Goal: Information Seeking & Learning: Learn about a topic

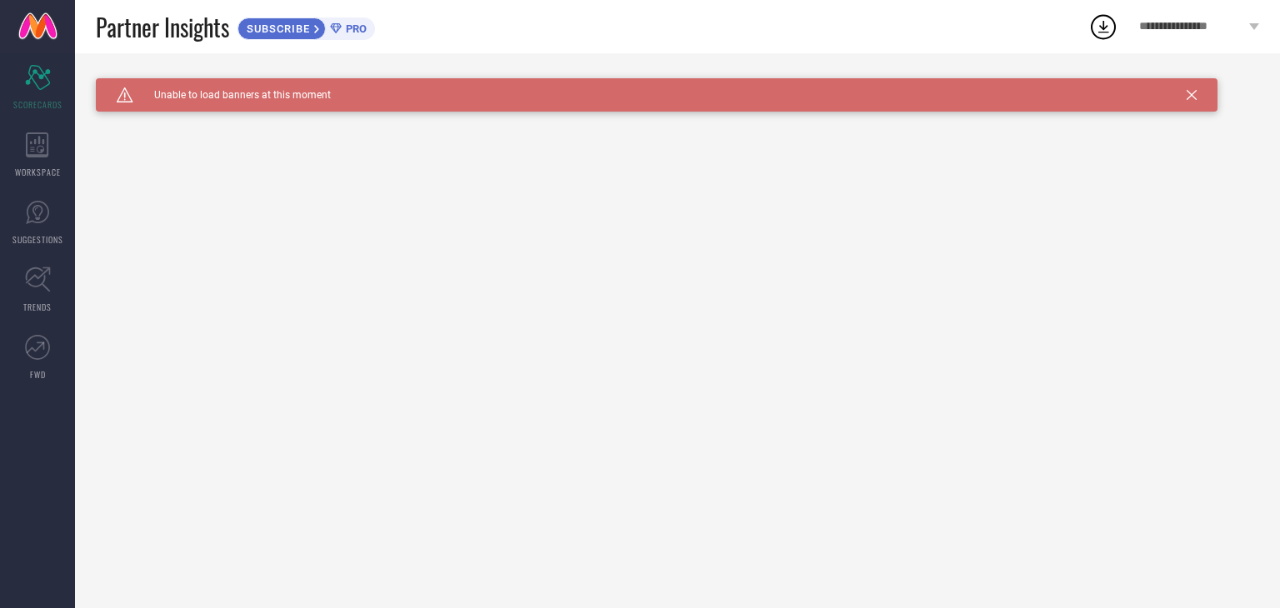
click at [239, 95] on span "Unable to load banners at this moment" at bounding box center [232, 95] width 198 height 12
click at [40, 135] on icon at bounding box center [37, 145] width 23 height 25
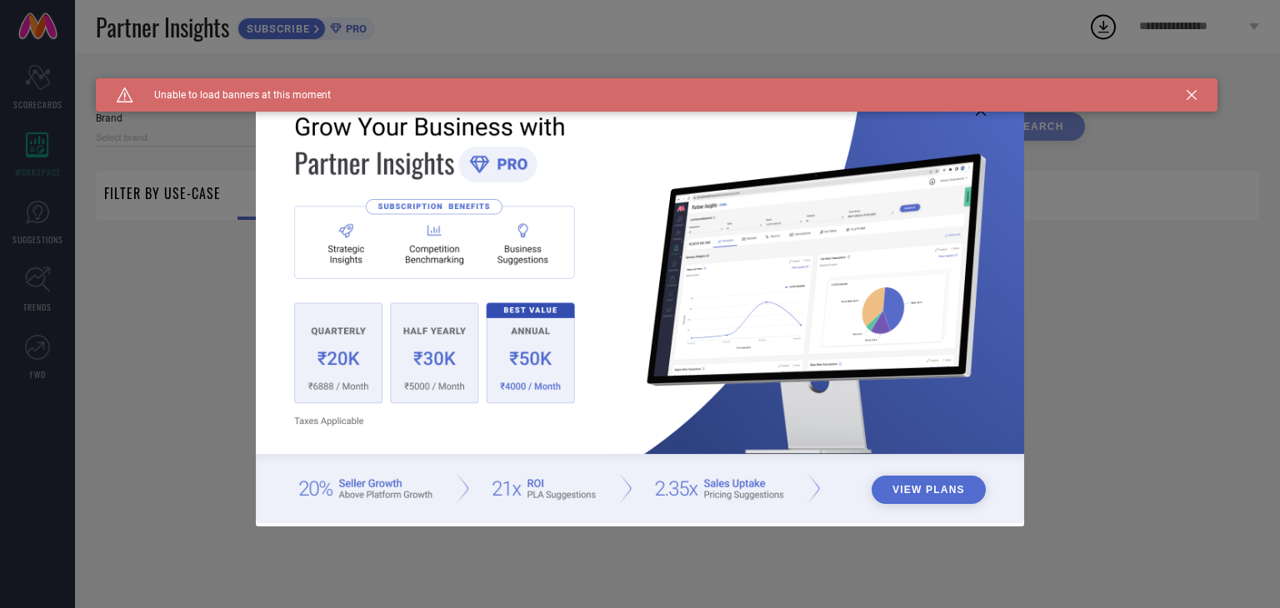
type input "1 STOP FASHION"
type input "All"
click at [328, 354] on img at bounding box center [640, 303] width 768 height 442
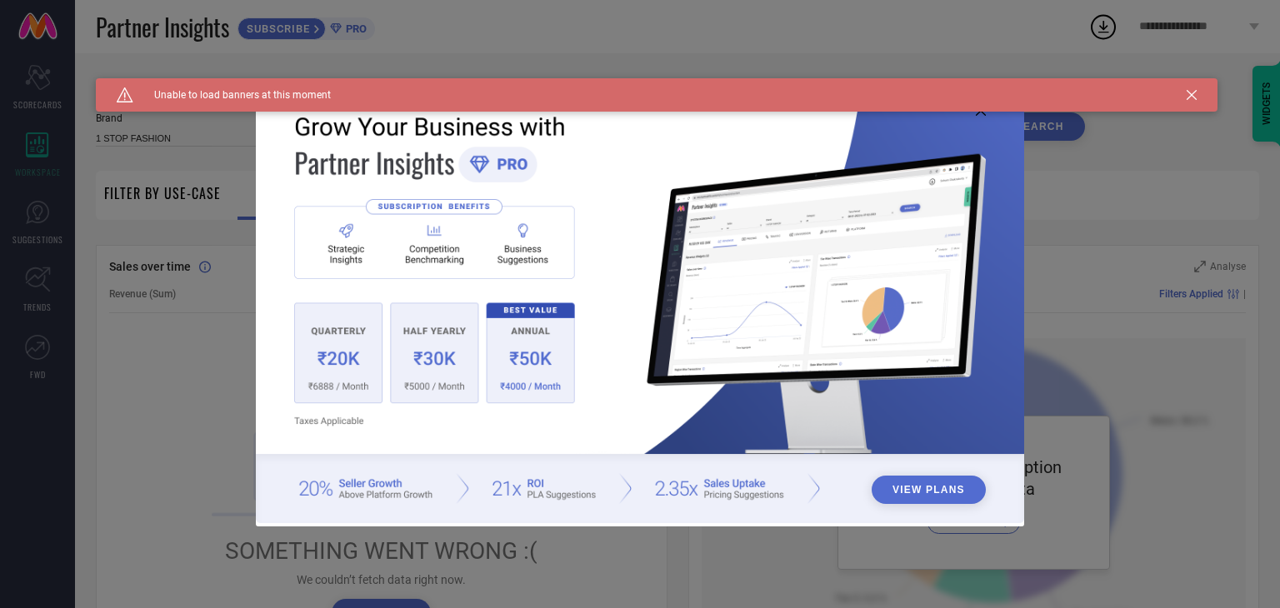
click at [977, 111] on div "Caution Created with Sketch. Unable to load banners at this moment" at bounding box center [657, 94] width 1122 height 33
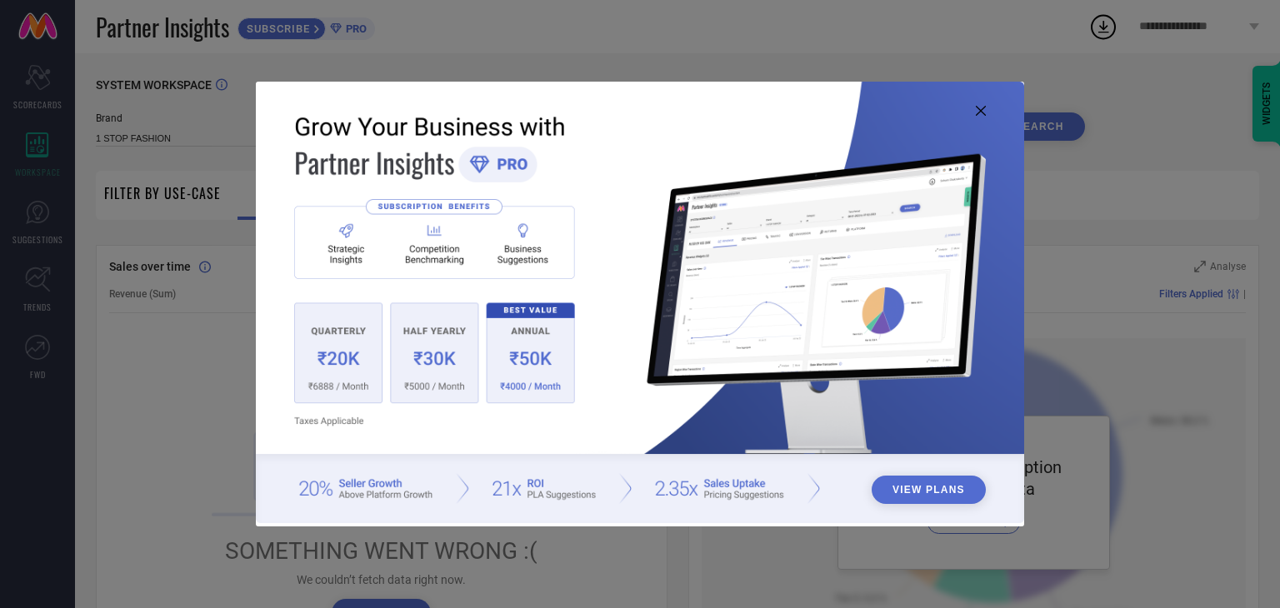
click at [979, 113] on icon at bounding box center [981, 111] width 10 height 10
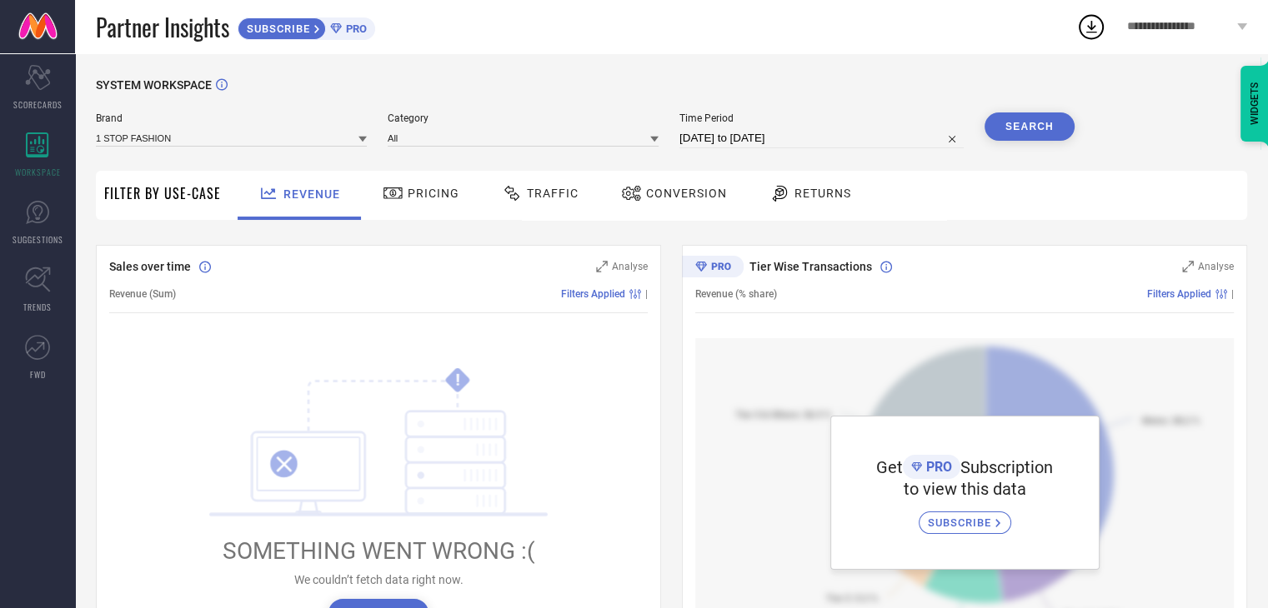
click at [646, 195] on span "Conversion" at bounding box center [686, 193] width 81 height 13
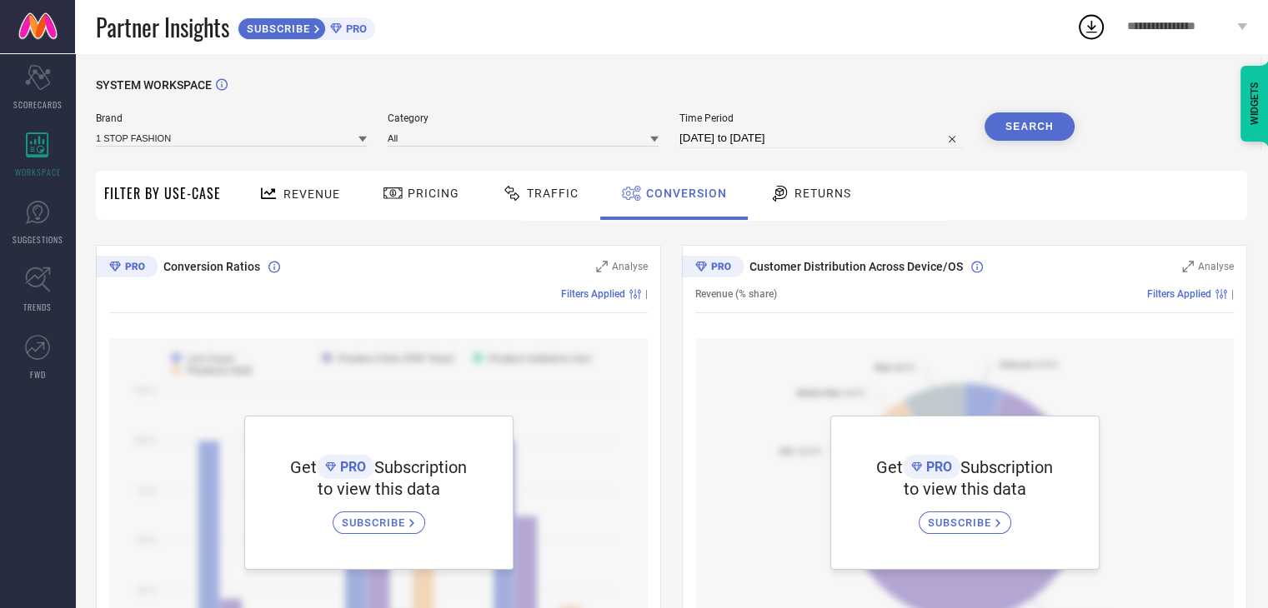
click at [541, 208] on div "Traffic" at bounding box center [540, 195] width 118 height 49
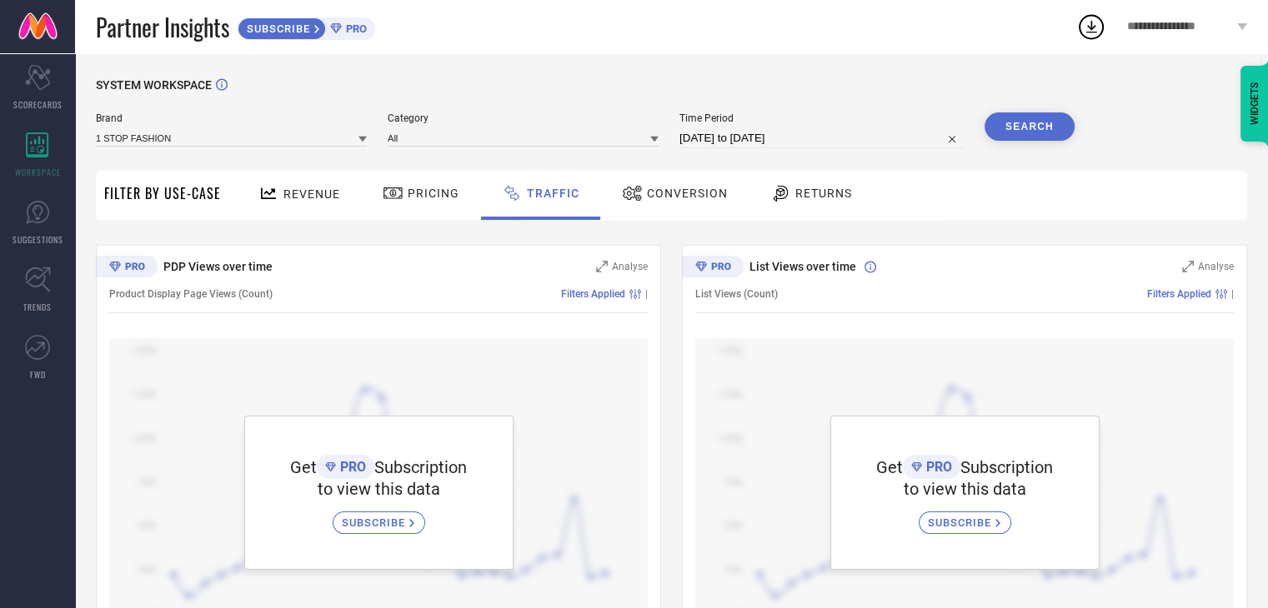
click at [288, 209] on div "Revenue" at bounding box center [299, 195] width 123 height 49
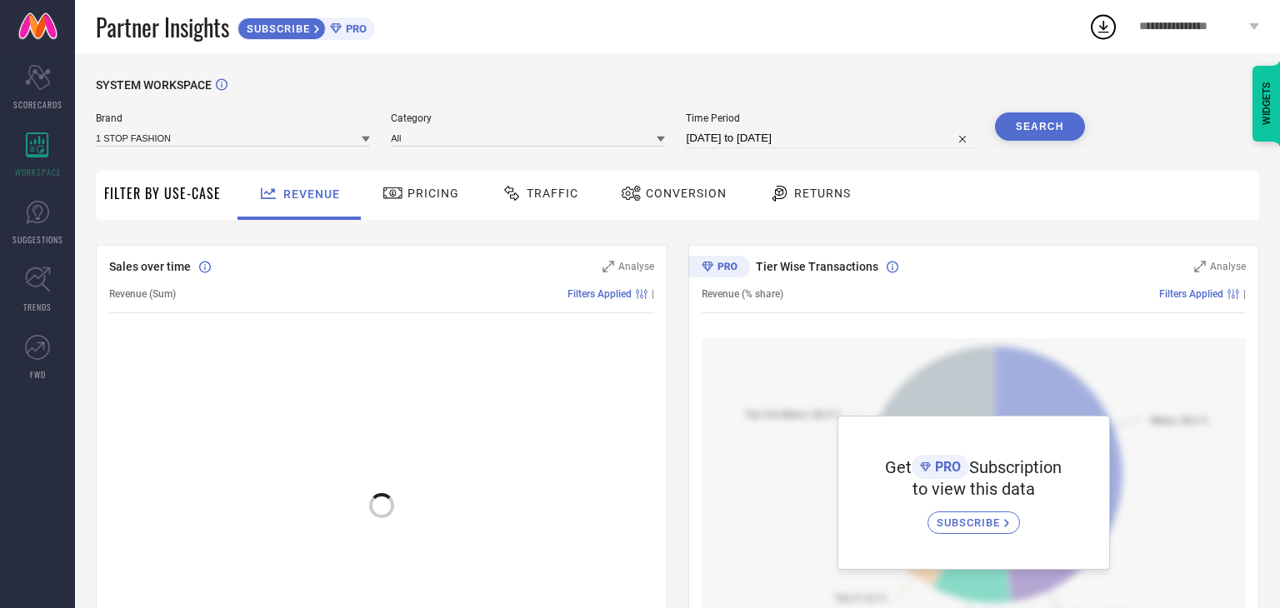
click at [393, 193] on icon at bounding box center [393, 193] width 21 height 20
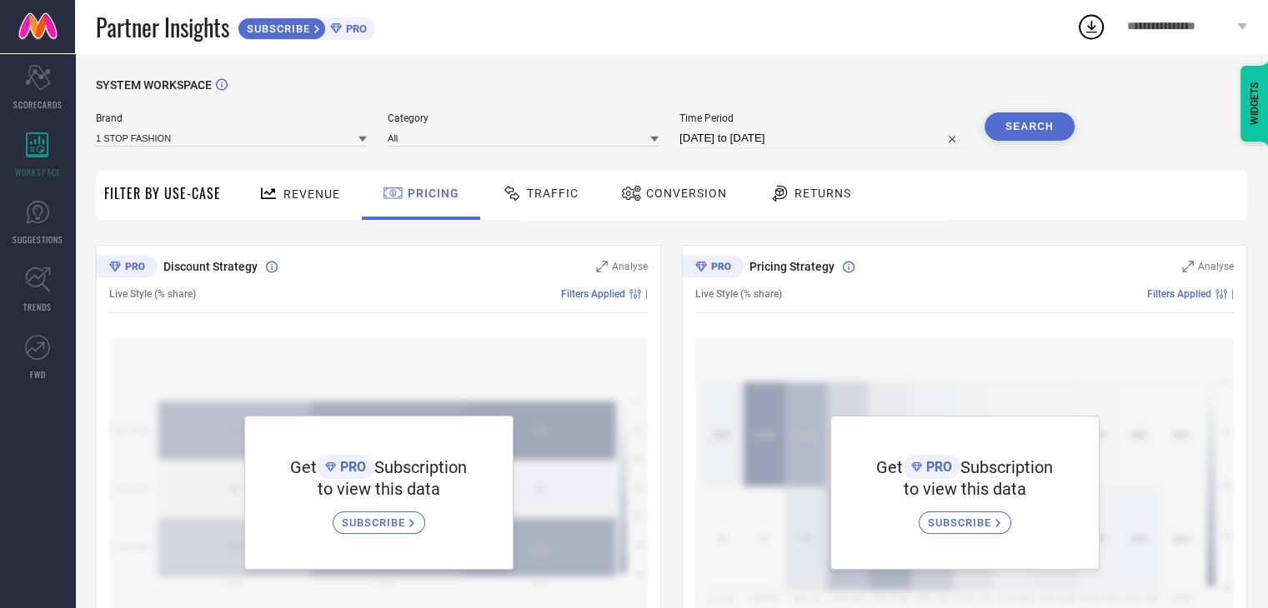
click at [326, 148] on div "Brand 1 STOP FASHION" at bounding box center [231, 131] width 271 height 36
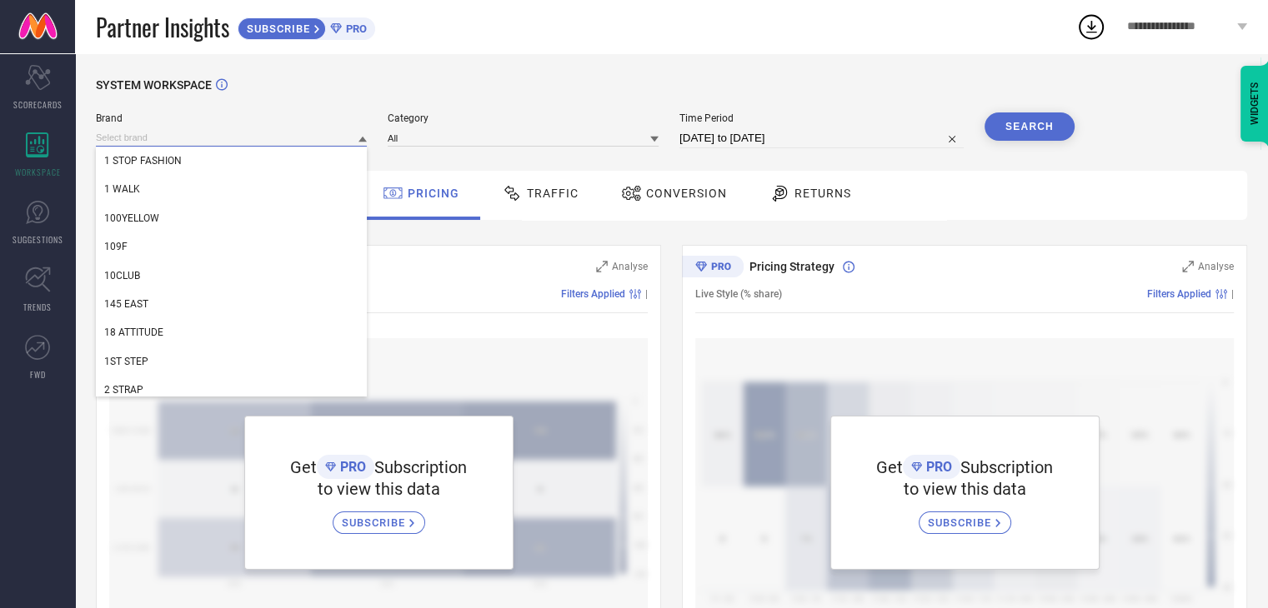
click at [306, 139] on input at bounding box center [231, 138] width 271 height 18
drag, startPoint x: 158, startPoint y: 95, endPoint x: 113, endPoint y: 107, distance: 47.3
click at [160, 94] on div "SYSTEM WORKSPACE" at bounding box center [671, 95] width 1151 height 34
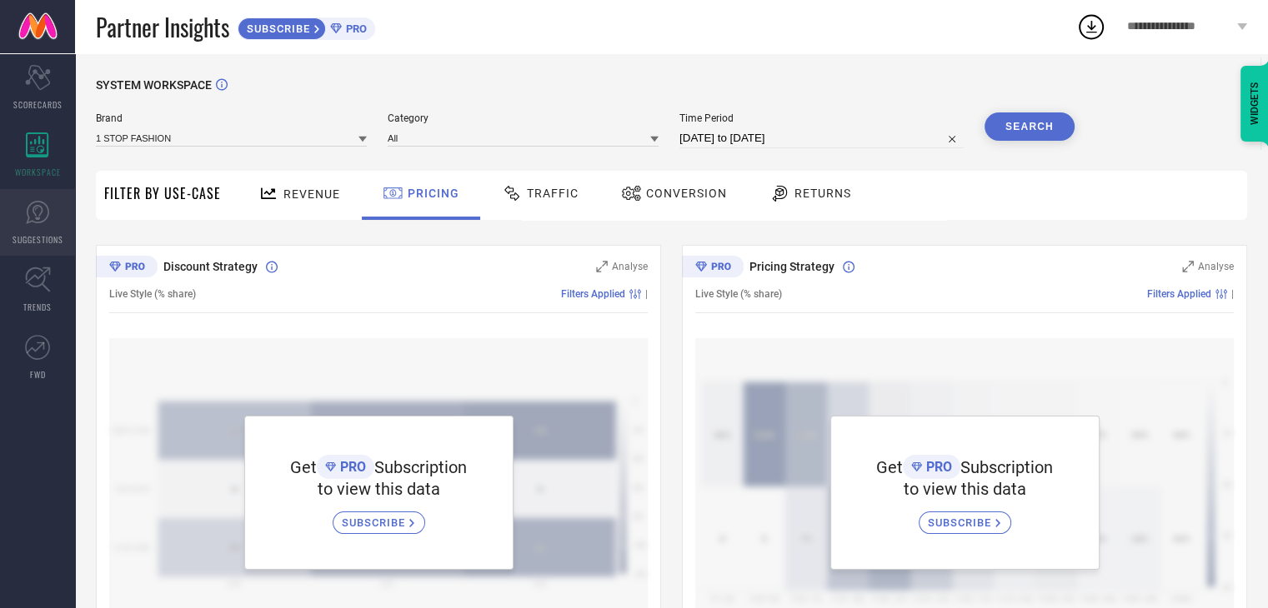
click at [30, 231] on link "SUGGESTIONS" at bounding box center [37, 222] width 75 height 67
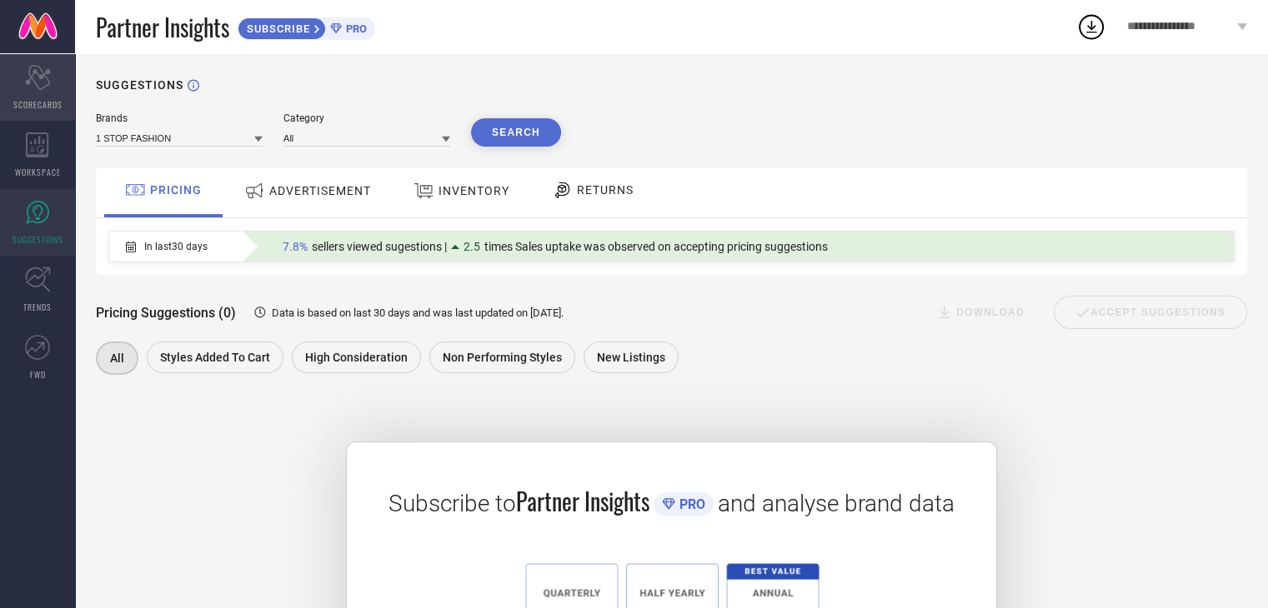
click at [15, 78] on div "Scorecard SCORECARDS" at bounding box center [37, 87] width 75 height 67
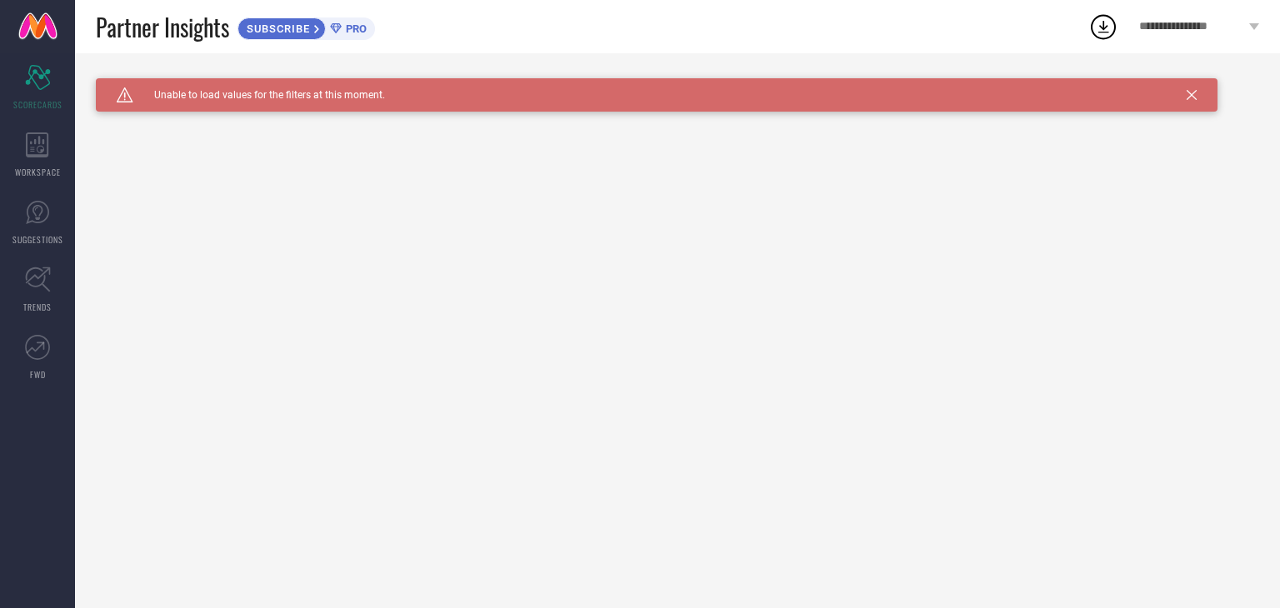
click at [1193, 100] on div "Caution Created with Sketch. Unable to load values for the filters at this mome…" at bounding box center [657, 94] width 1122 height 33
click at [1107, 23] on icon at bounding box center [1104, 27] width 30 height 30
click at [1190, 94] on icon at bounding box center [1192, 95] width 10 height 10
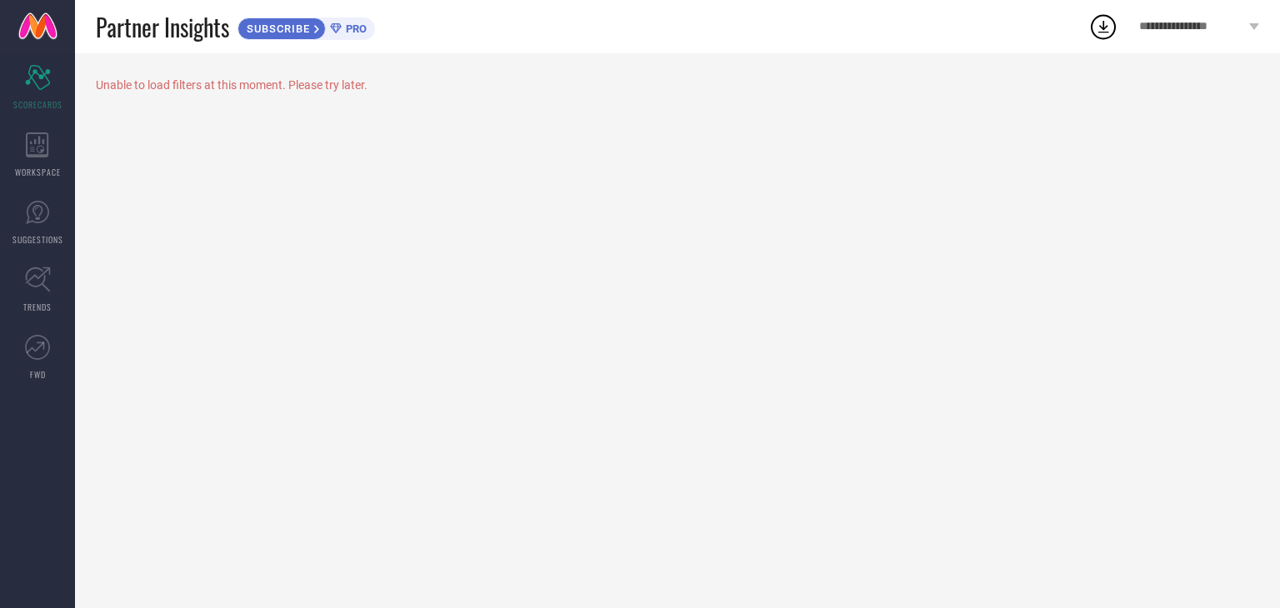
click at [1099, 34] on icon at bounding box center [1104, 27] width 30 height 30
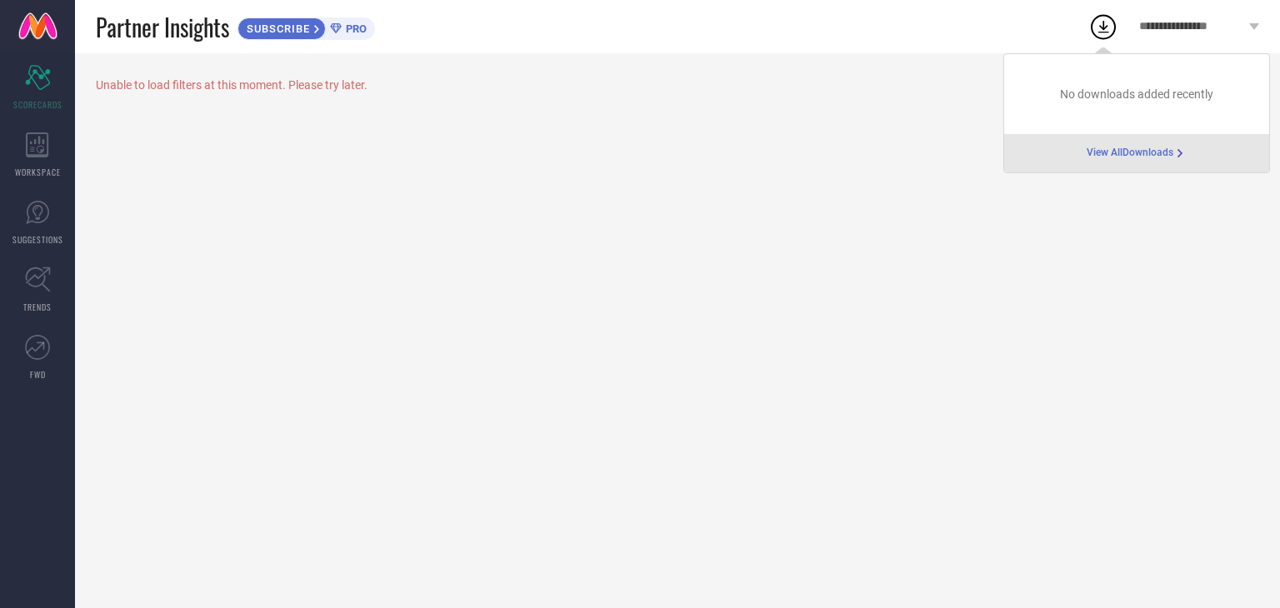
click at [809, 202] on div "Unable to load filters at this moment. Please try later." at bounding box center [677, 330] width 1205 height 555
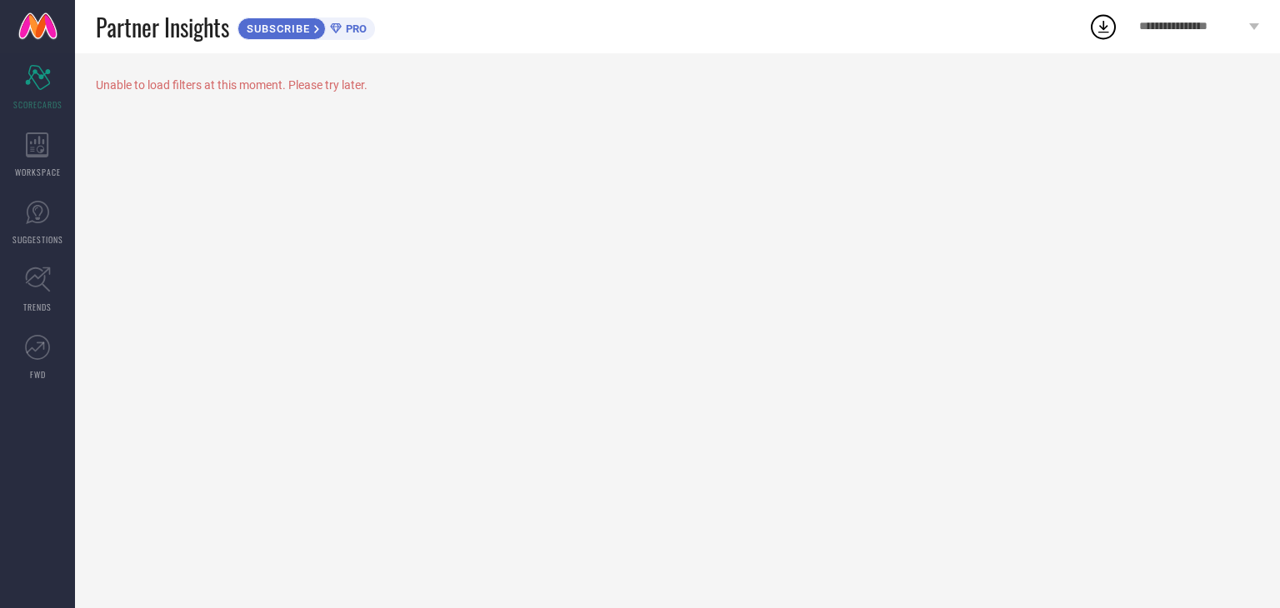
click at [282, 30] on span "SUBSCRIBE" at bounding box center [276, 29] width 76 height 13
click at [42, 344] on icon at bounding box center [36, 348] width 18 height 12
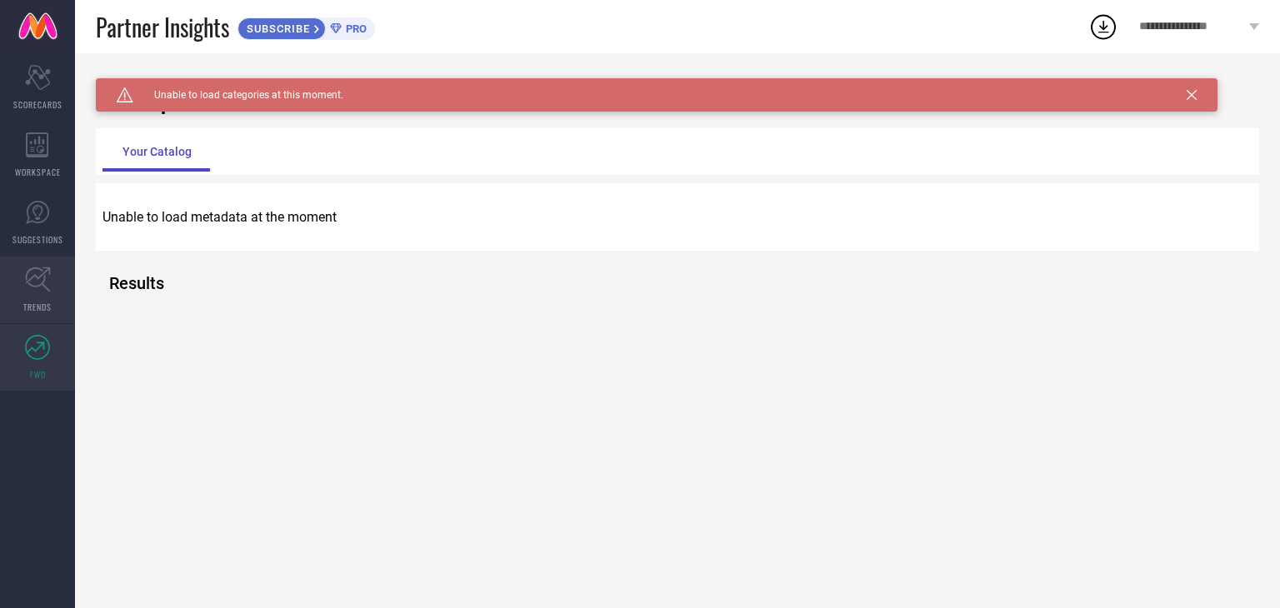
click at [44, 296] on link "TRENDS" at bounding box center [37, 290] width 75 height 67
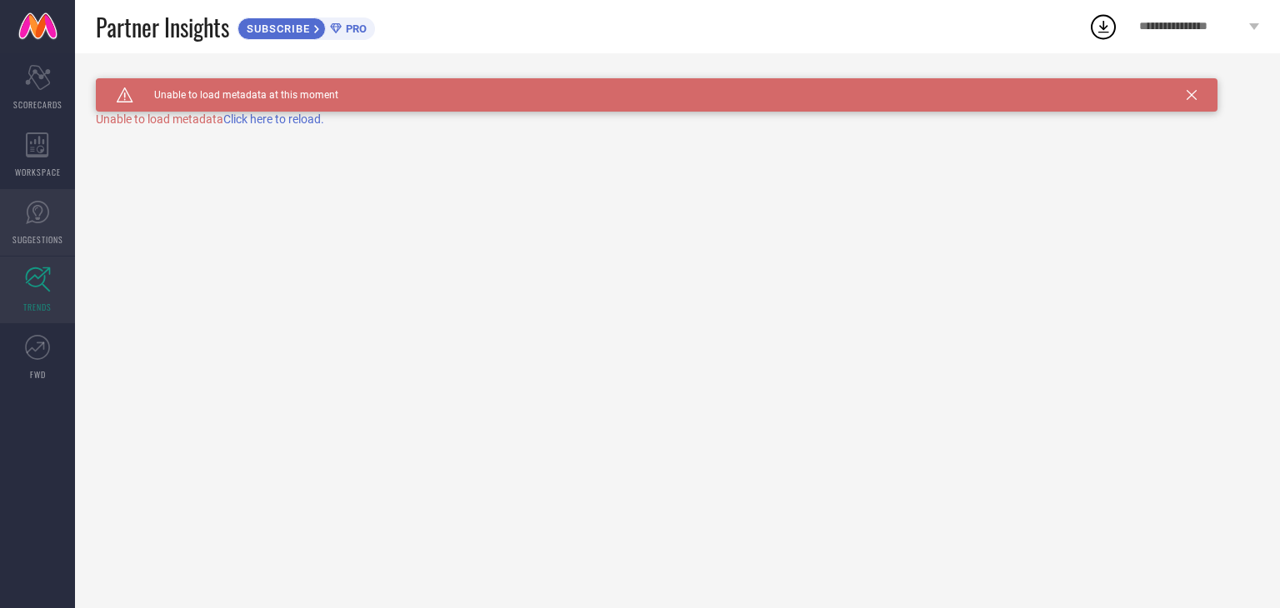
click at [33, 220] on icon at bounding box center [37, 212] width 23 height 23
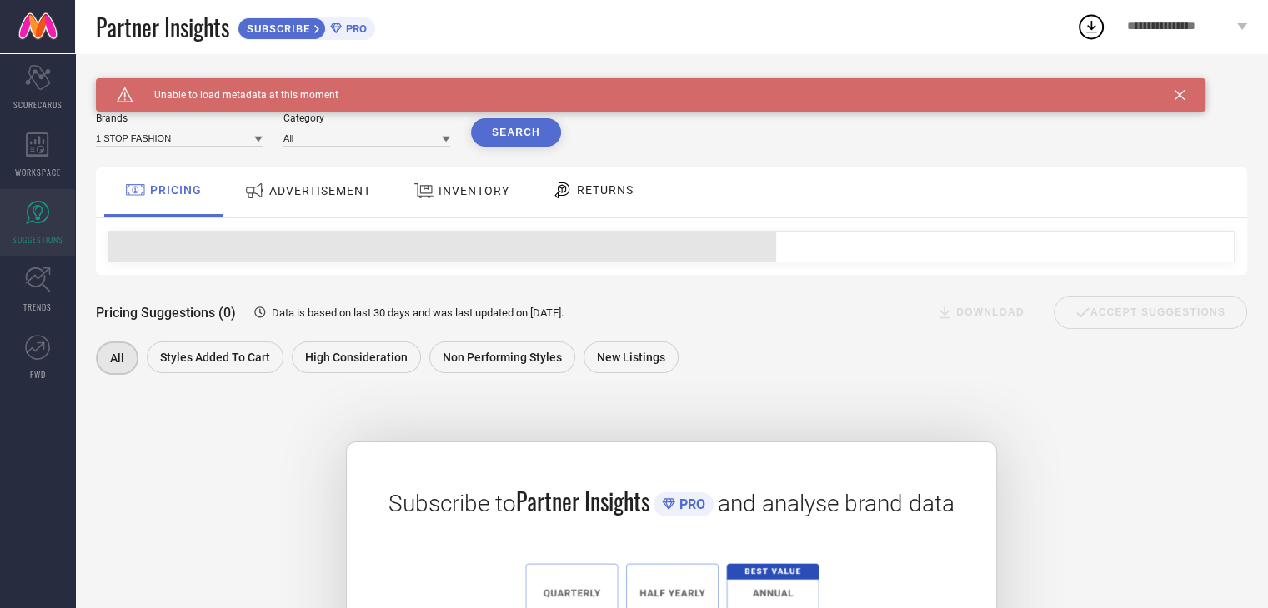
click at [273, 195] on div "ADVERTISEMENT" at bounding box center [307, 191] width 135 height 30
